Goal: Find specific page/section: Find specific page/section

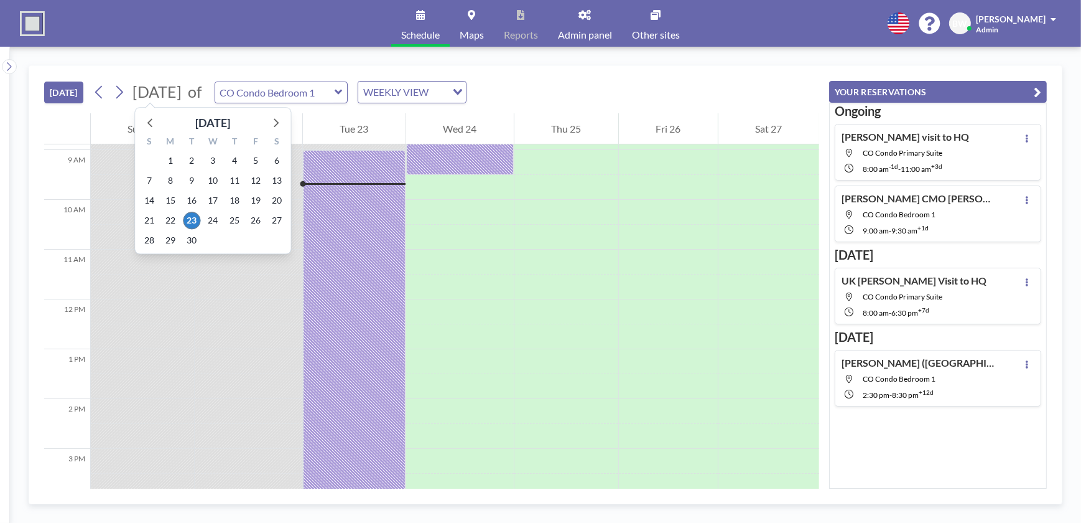
scroll to position [448, 0]
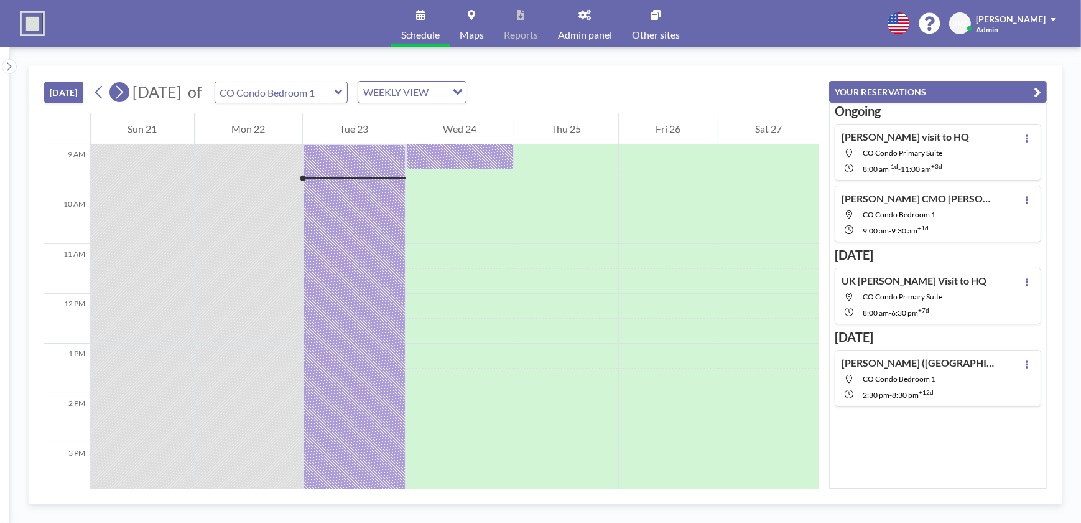
click at [123, 94] on icon at bounding box center [119, 92] width 7 height 13
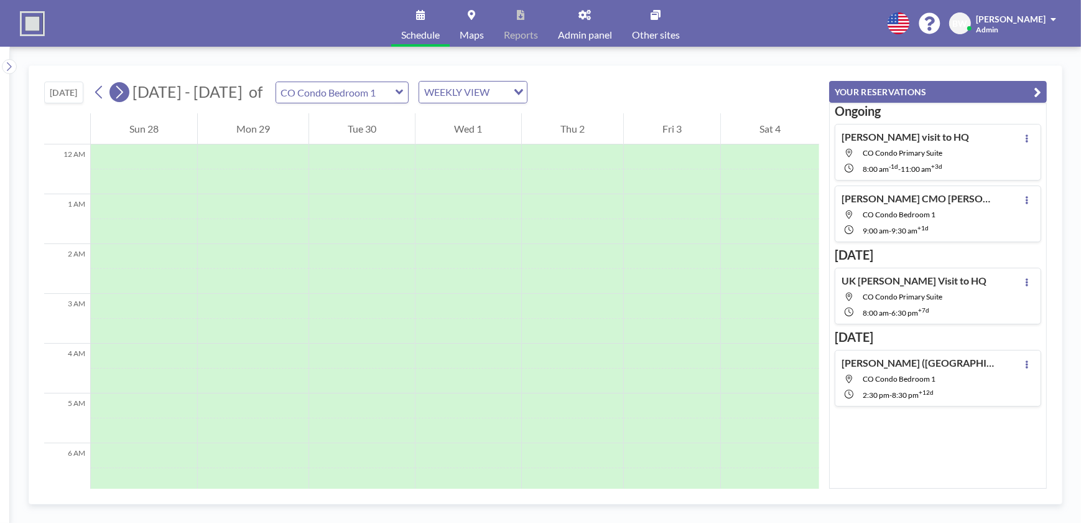
scroll to position [373, 0]
click at [123, 90] on icon at bounding box center [119, 92] width 7 height 13
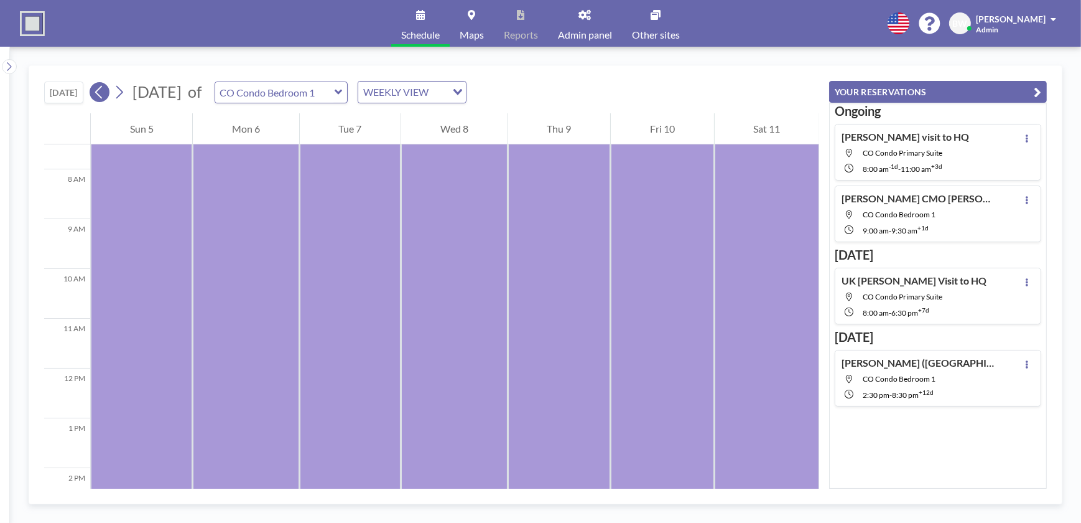
click at [100, 91] on icon at bounding box center [99, 92] width 12 height 19
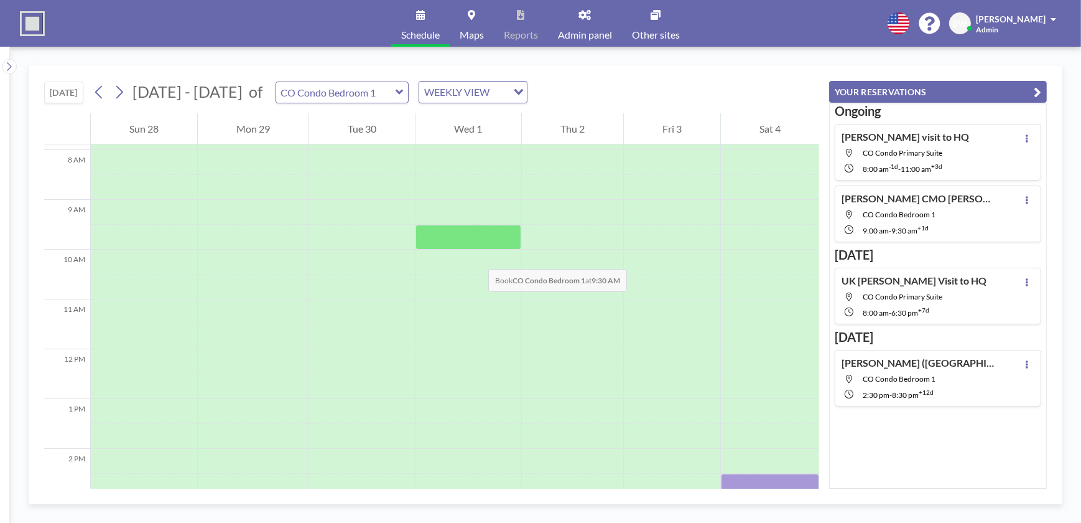
scroll to position [396, 0]
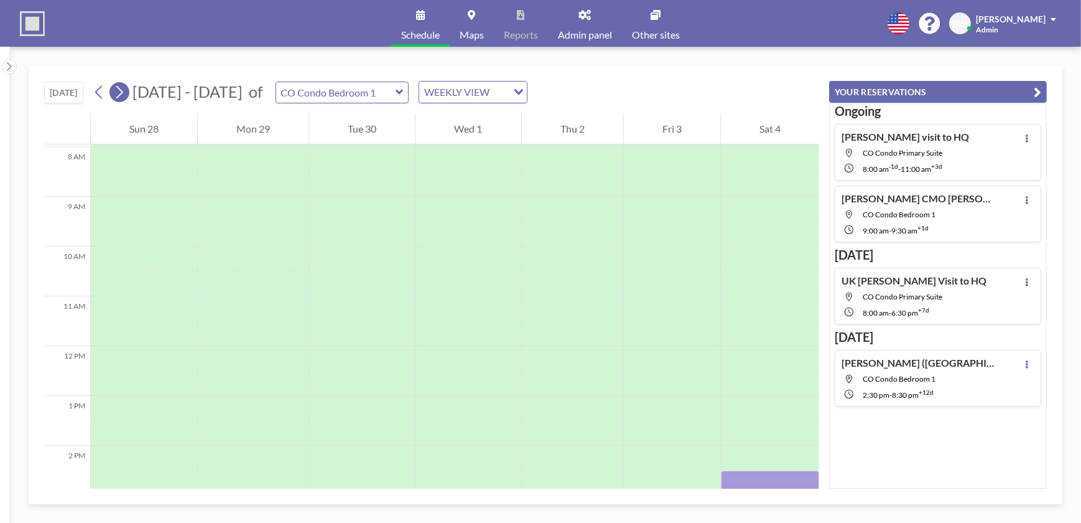
click at [123, 91] on icon at bounding box center [119, 92] width 12 height 19
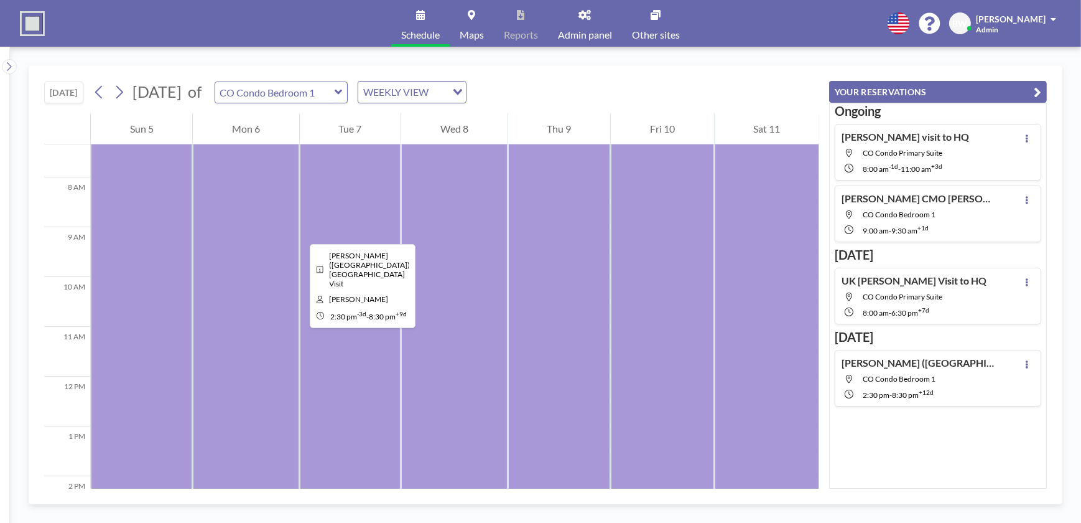
scroll to position [373, 0]
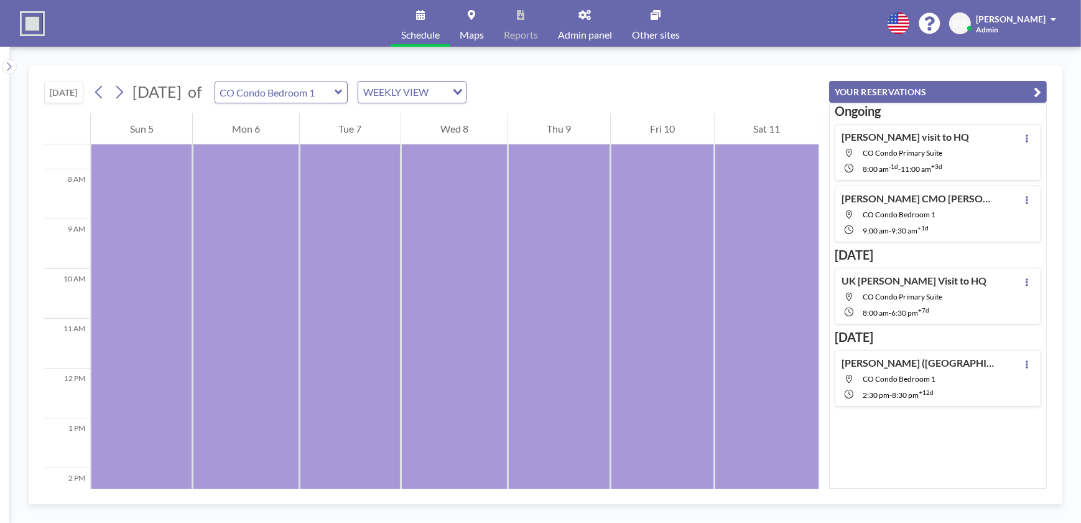
click at [343, 91] on icon at bounding box center [339, 92] width 8 height 12
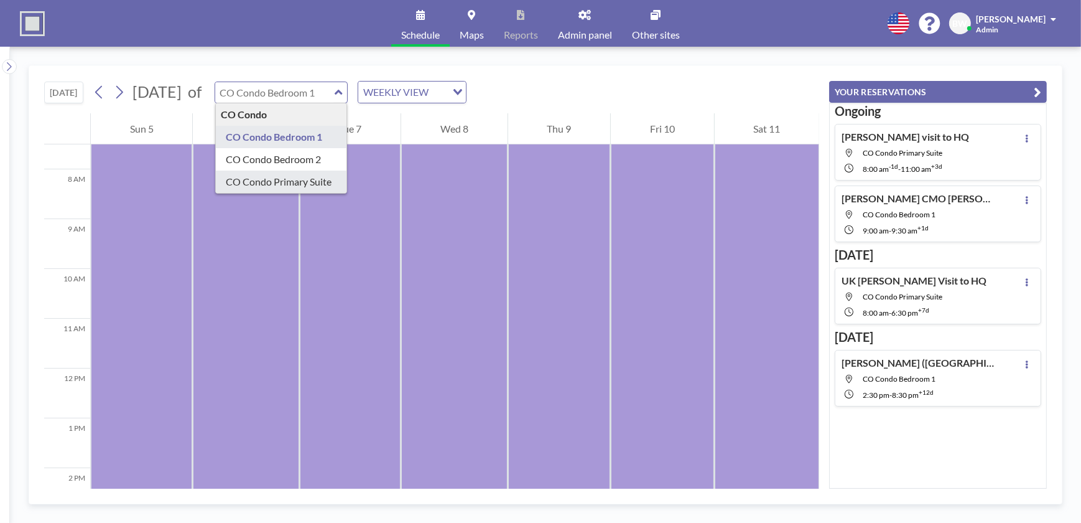
type input "CO Condo Primary Suite"
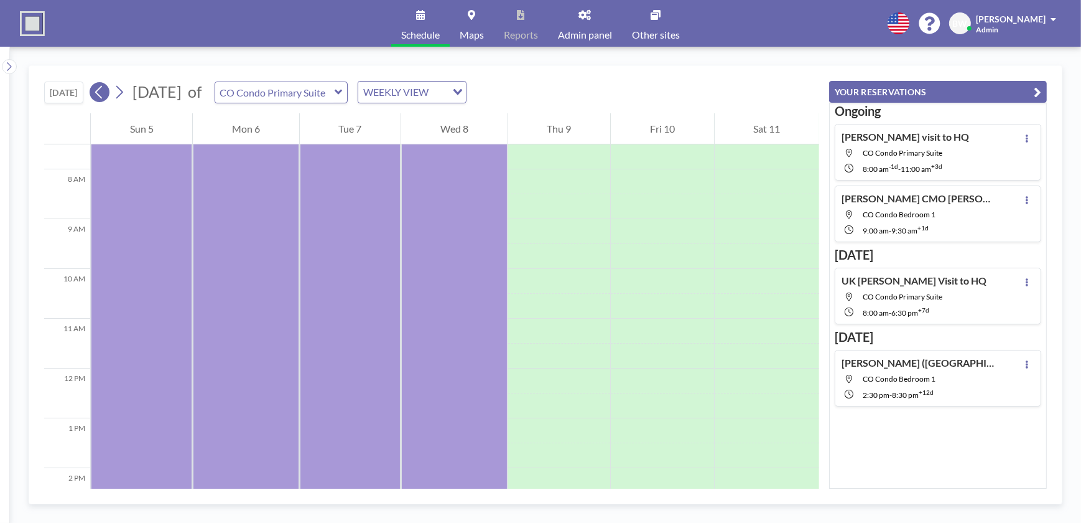
click at [98, 93] on icon at bounding box center [98, 92] width 7 height 13
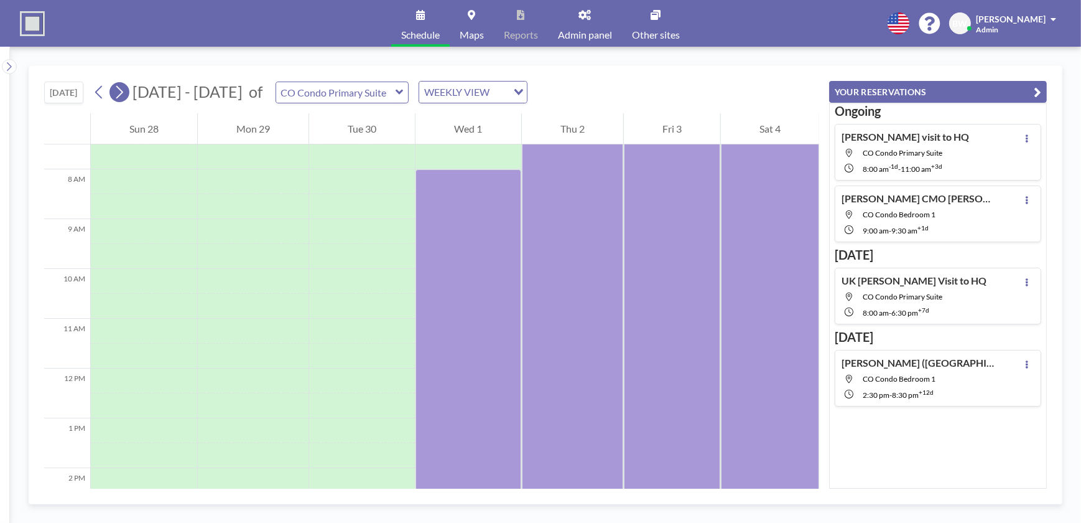
click at [121, 91] on icon at bounding box center [119, 92] width 12 height 19
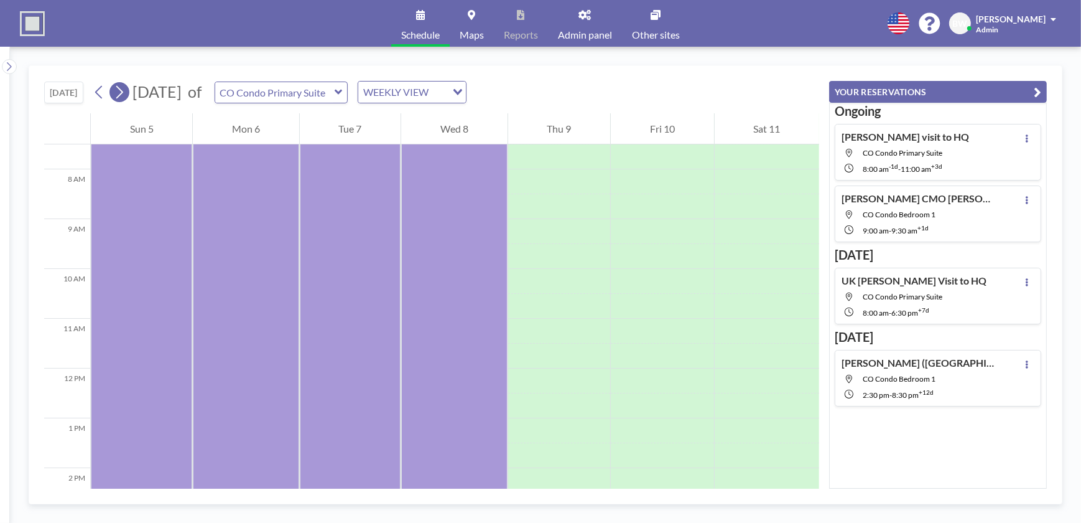
click at [121, 91] on icon at bounding box center [119, 92] width 12 height 19
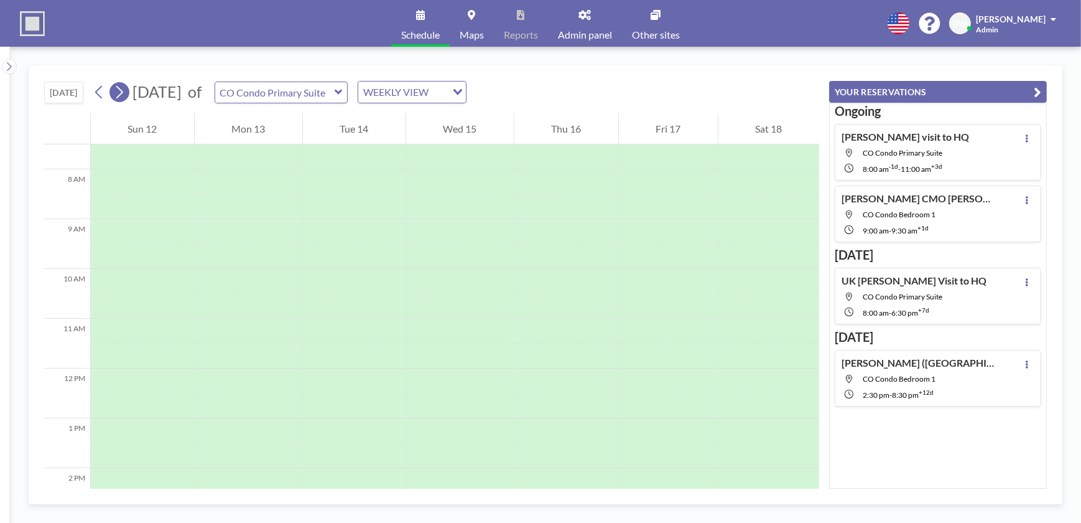
click at [121, 91] on icon at bounding box center [119, 92] width 12 height 19
click at [342, 93] on icon at bounding box center [338, 92] width 7 height 5
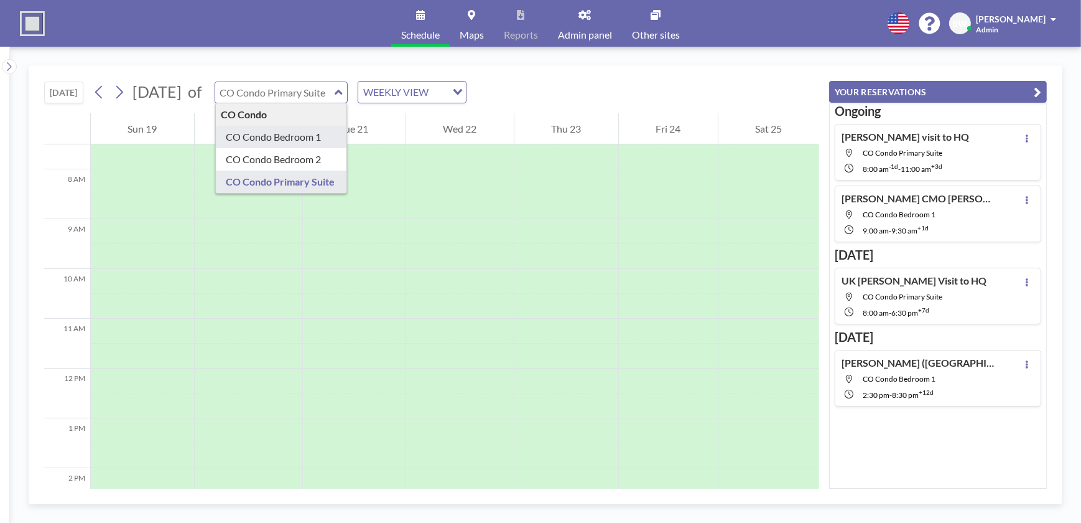
type input "CO Condo Bedroom 1"
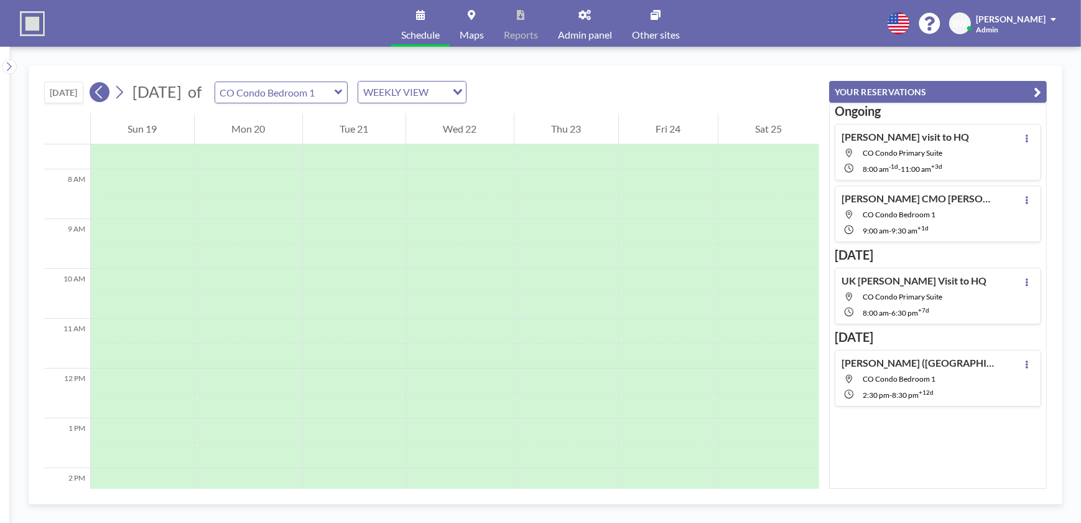
click at [101, 90] on icon at bounding box center [99, 92] width 12 height 19
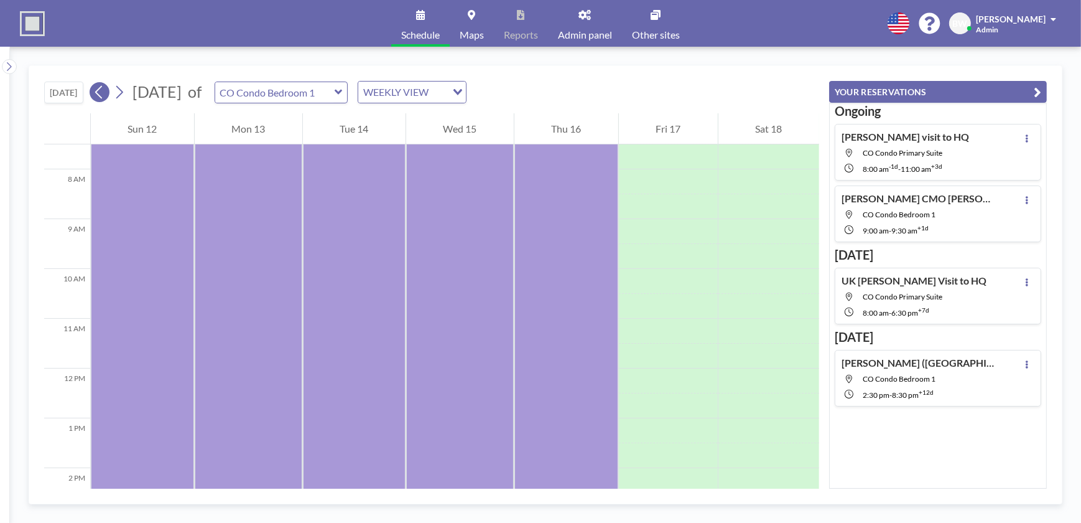
click at [100, 93] on icon at bounding box center [98, 92] width 7 height 13
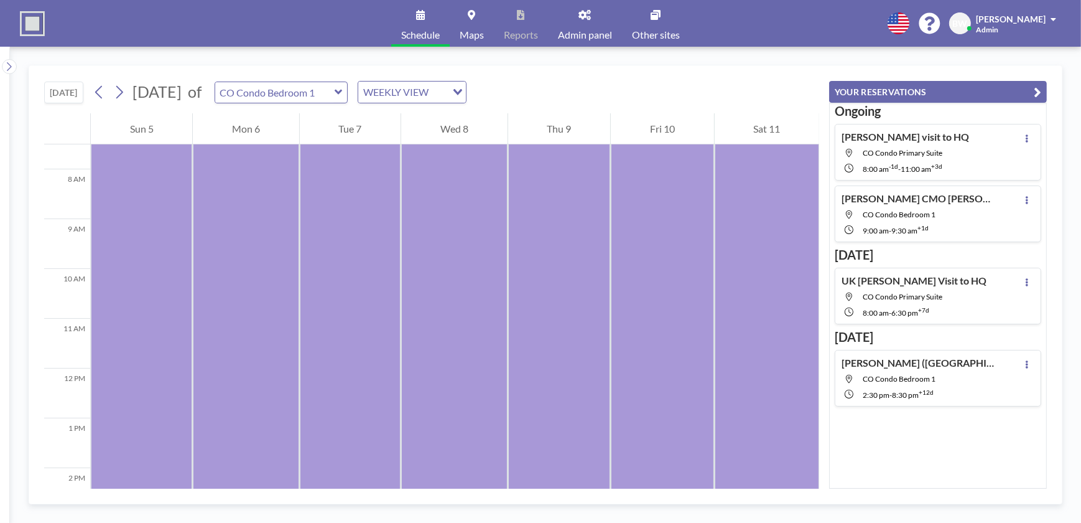
click at [343, 89] on icon at bounding box center [339, 92] width 8 height 12
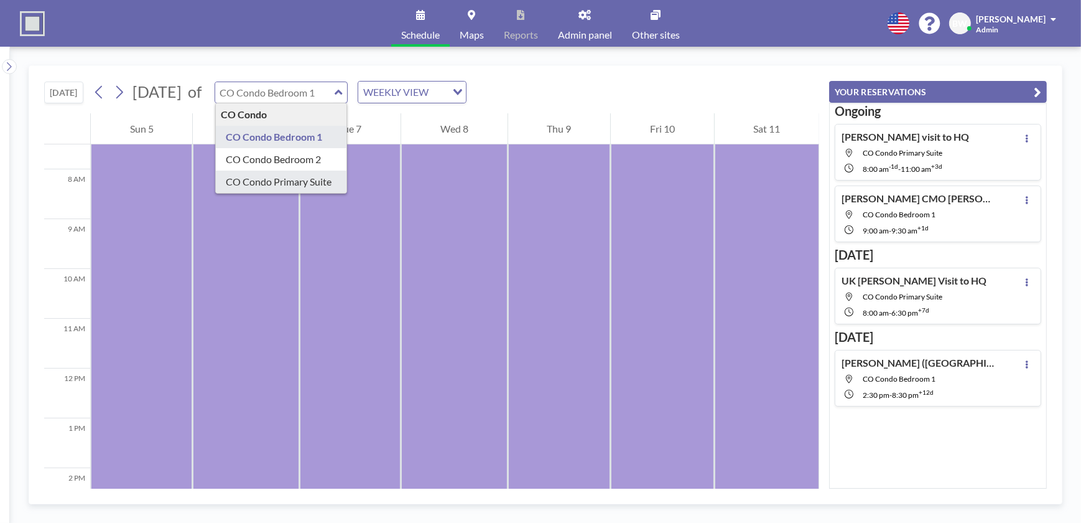
type input "CO Condo Primary Suite"
